Goal: Information Seeking & Learning: Learn about a topic

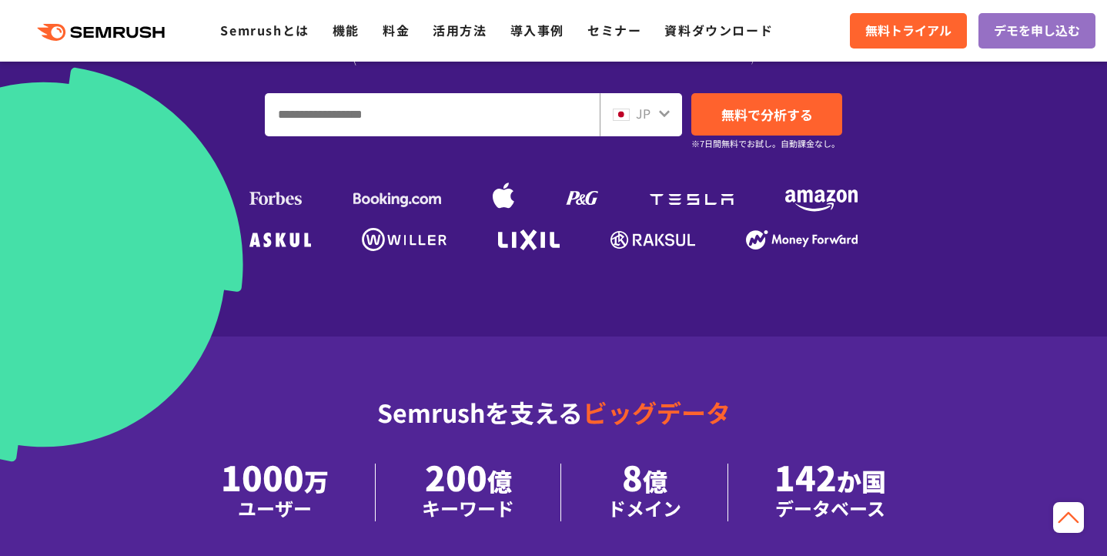
click at [399, 117] on input "URL、キーワードを入力してください" at bounding box center [432, 115] width 333 height 42
paste input "**********"
type input "**********"
click at [653, 115] on div "JP" at bounding box center [637, 114] width 49 height 20
click at [660, 112] on icon at bounding box center [664, 114] width 11 height 7
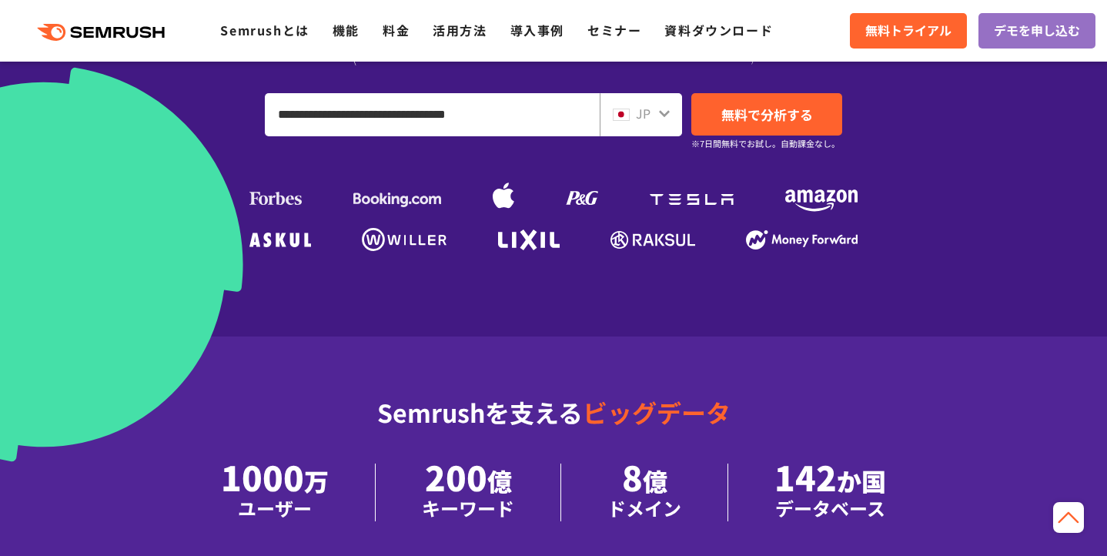
click at [660, 111] on icon at bounding box center [664, 114] width 11 height 7
click at [666, 115] on icon at bounding box center [664, 114] width 11 height 7
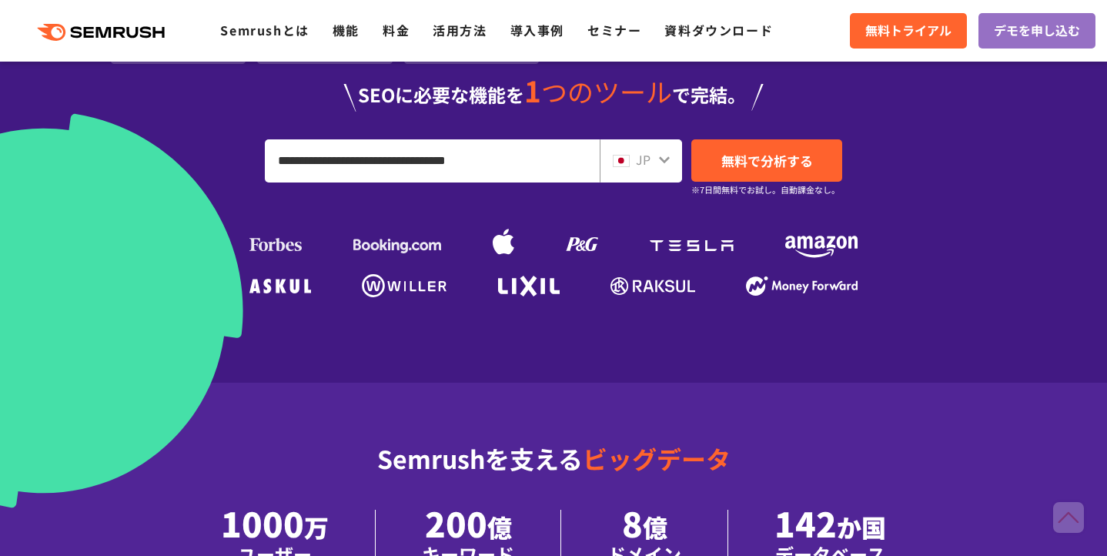
scroll to position [343, 0]
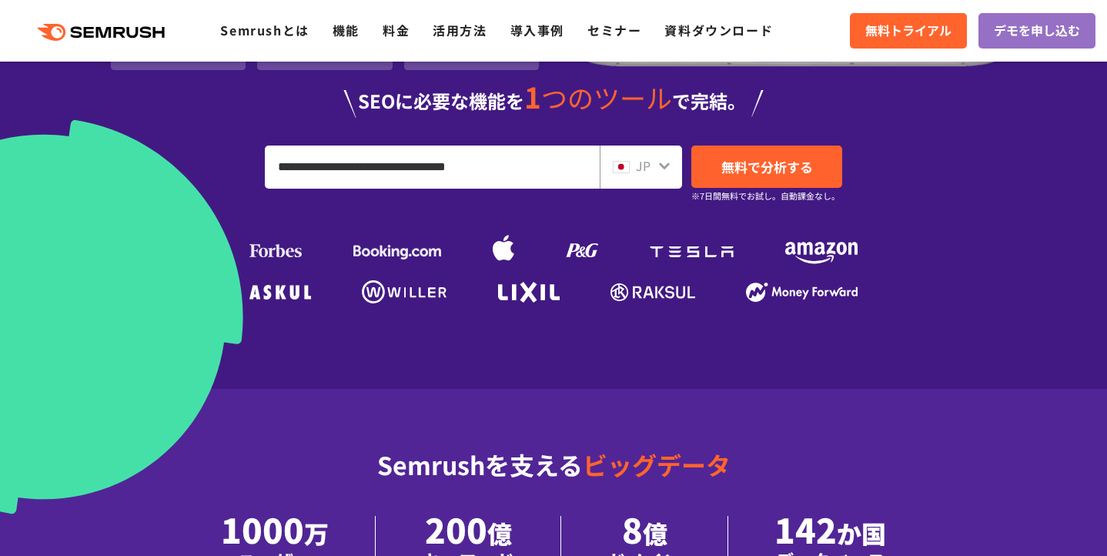
click at [660, 167] on icon at bounding box center [664, 166] width 12 height 12
click at [645, 169] on span "JP" at bounding box center [643, 165] width 15 height 18
click at [645, 168] on span "JP" at bounding box center [643, 165] width 15 height 18
click at [645, 169] on span "JP" at bounding box center [643, 165] width 15 height 18
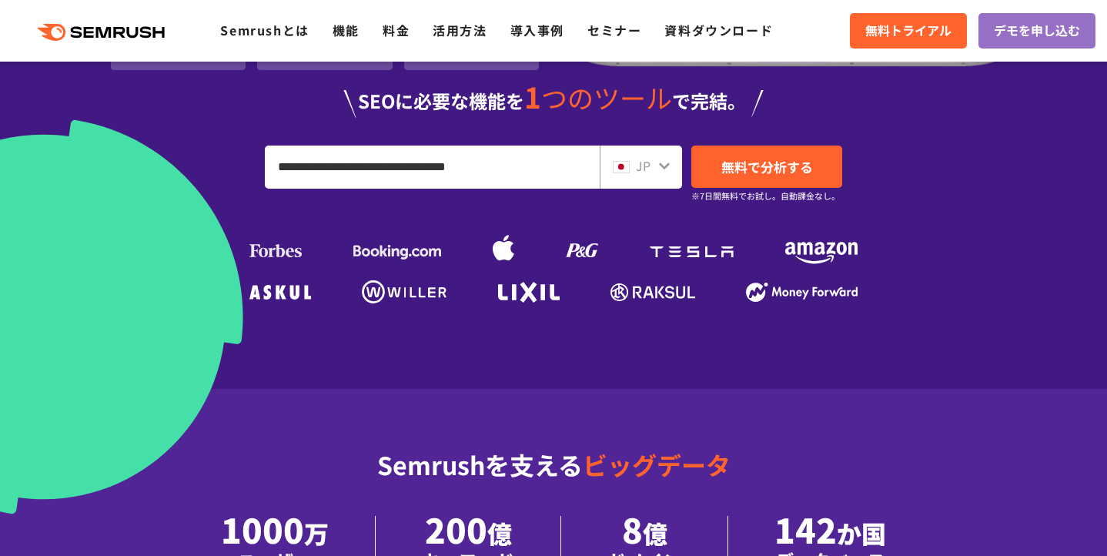
click at [654, 165] on div "JP" at bounding box center [637, 166] width 49 height 20
click at [664, 163] on icon at bounding box center [664, 166] width 12 height 12
click at [654, 169] on div "JP" at bounding box center [637, 166] width 49 height 20
